Goal: Find specific page/section: Find specific page/section

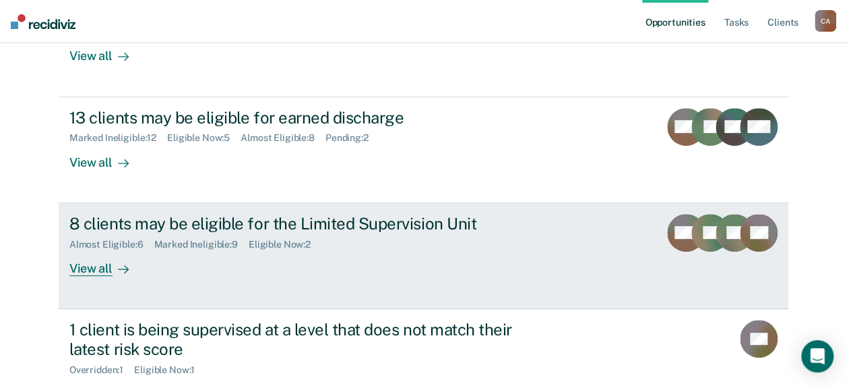
scroll to position [270, 0]
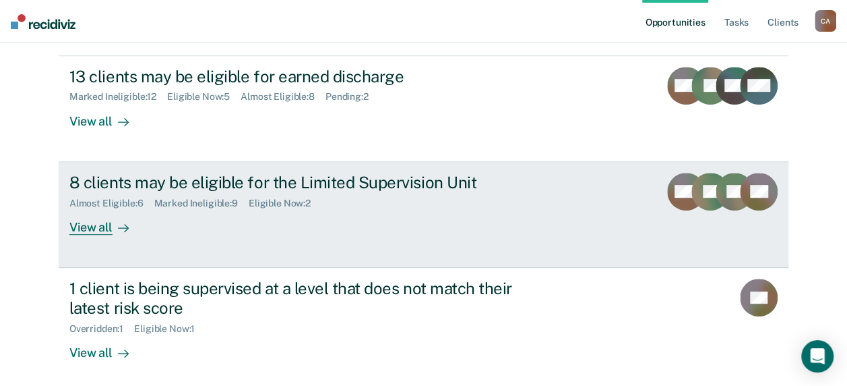
click at [79, 227] on div "View all" at bounding box center [107, 221] width 76 height 26
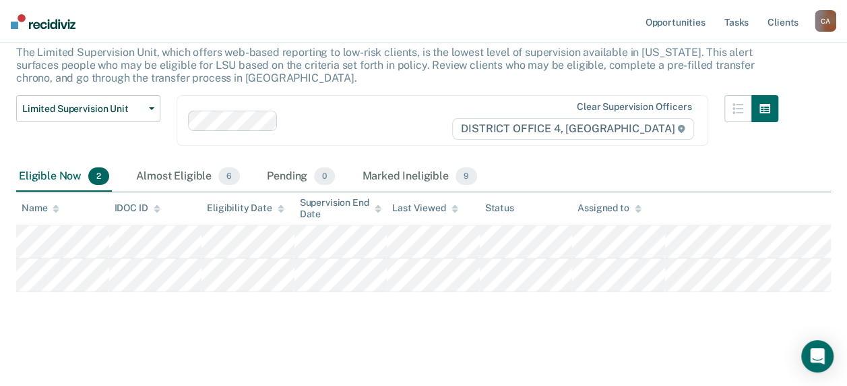
scroll to position [87, 0]
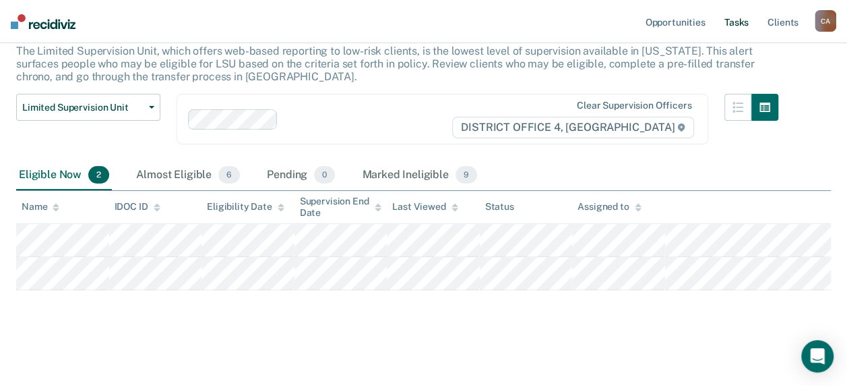
click at [744, 19] on link "Tasks" at bounding box center [737, 21] width 30 height 43
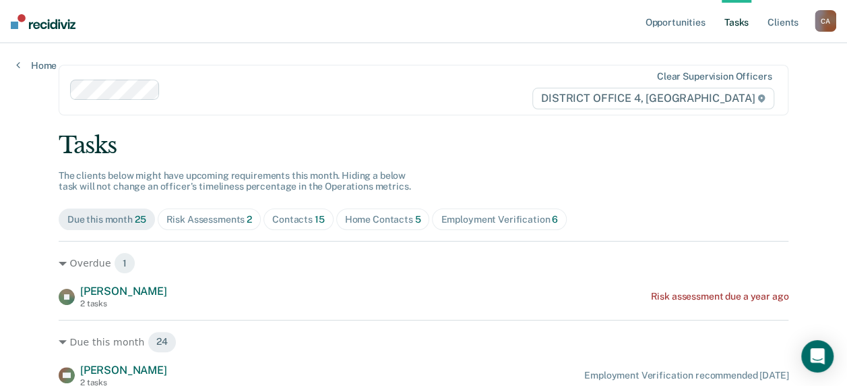
click at [376, 221] on div "Home Contacts 5" at bounding box center [383, 219] width 76 height 11
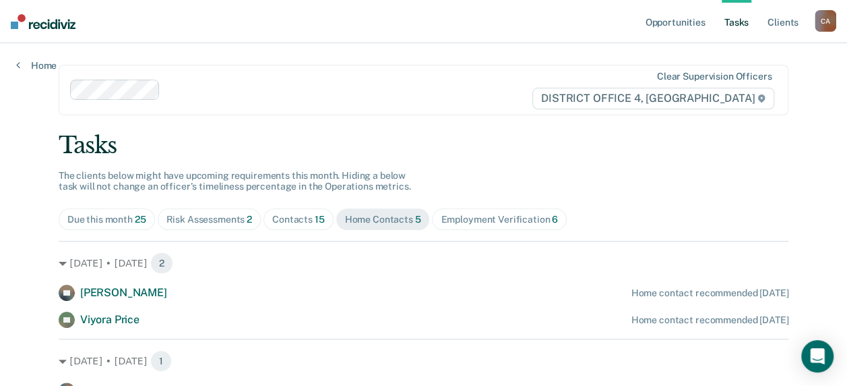
click at [305, 218] on div "Contacts 15" at bounding box center [298, 219] width 53 height 11
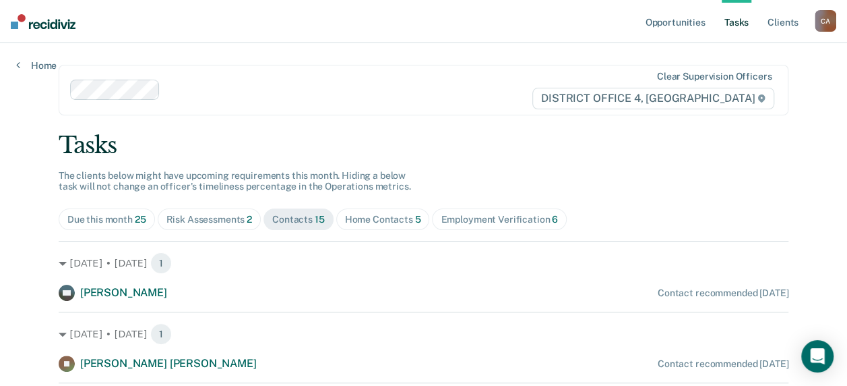
click at [193, 218] on div "Risk Assessments 2" at bounding box center [210, 219] width 86 height 11
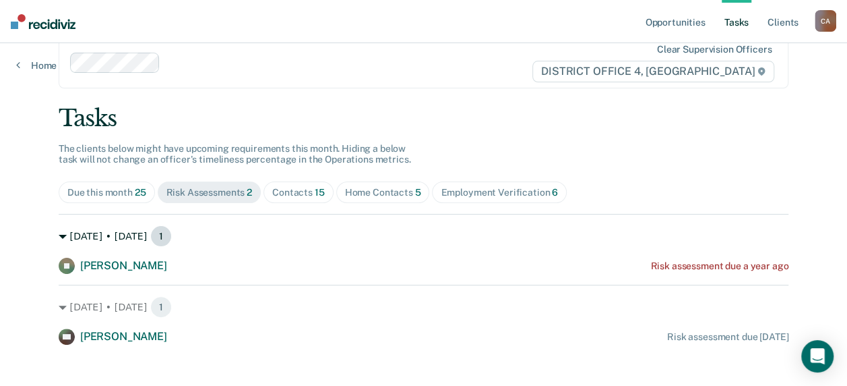
scroll to position [39, 0]
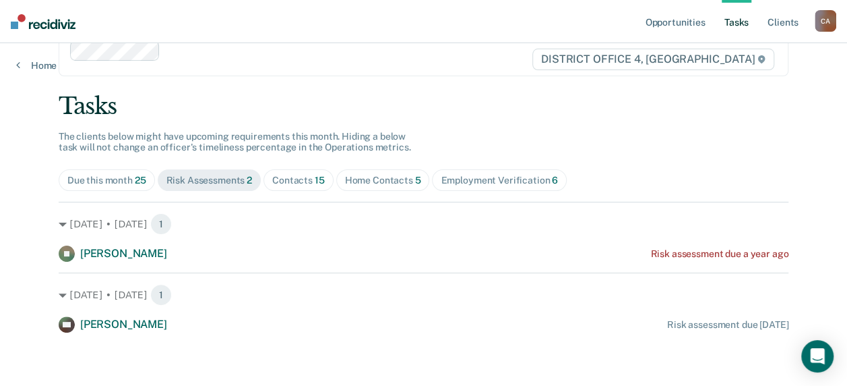
click at [104, 180] on div "Due this month 25" at bounding box center [106, 180] width 79 height 11
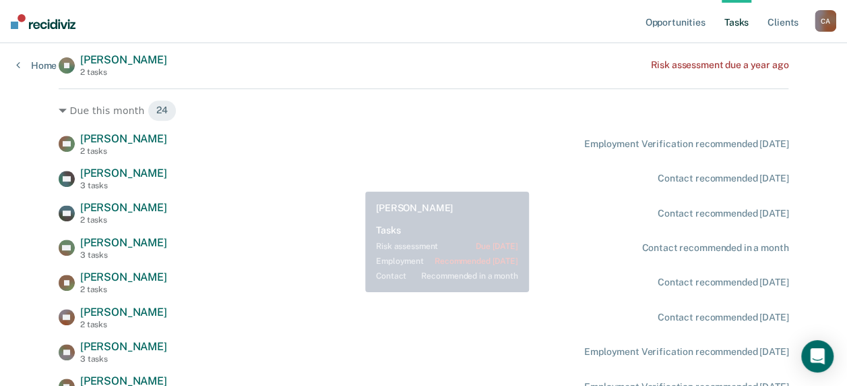
scroll to position [309, 0]
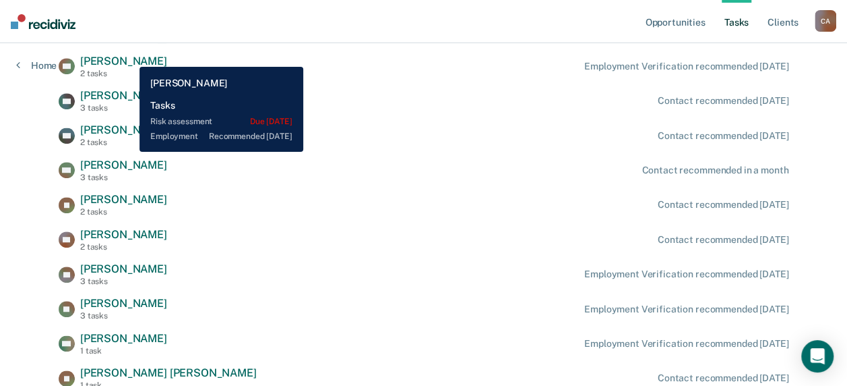
click at [129, 57] on span "[PERSON_NAME]" at bounding box center [123, 61] width 87 height 13
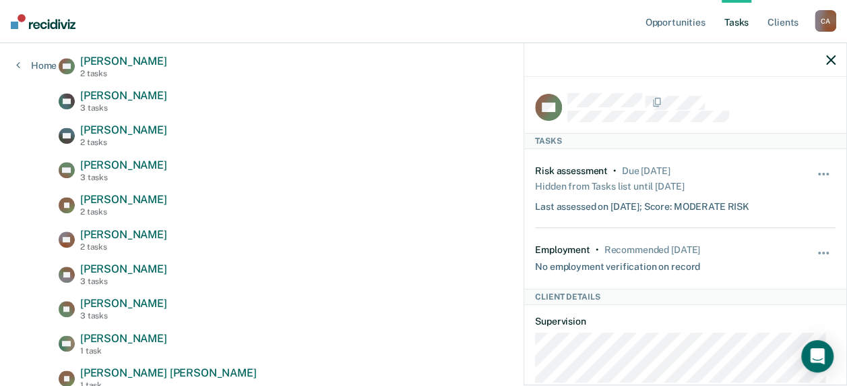
click at [833, 56] on icon "button" at bounding box center [830, 59] width 9 height 9
